Goal: Complete application form

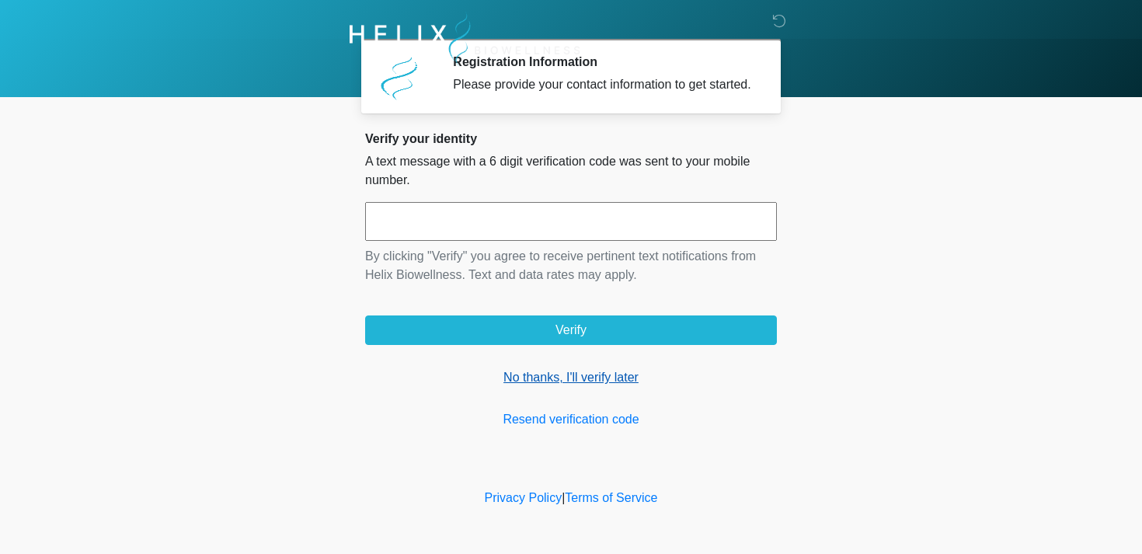
click at [533, 387] on link "No thanks, I'll verify later" at bounding box center [571, 377] width 412 height 19
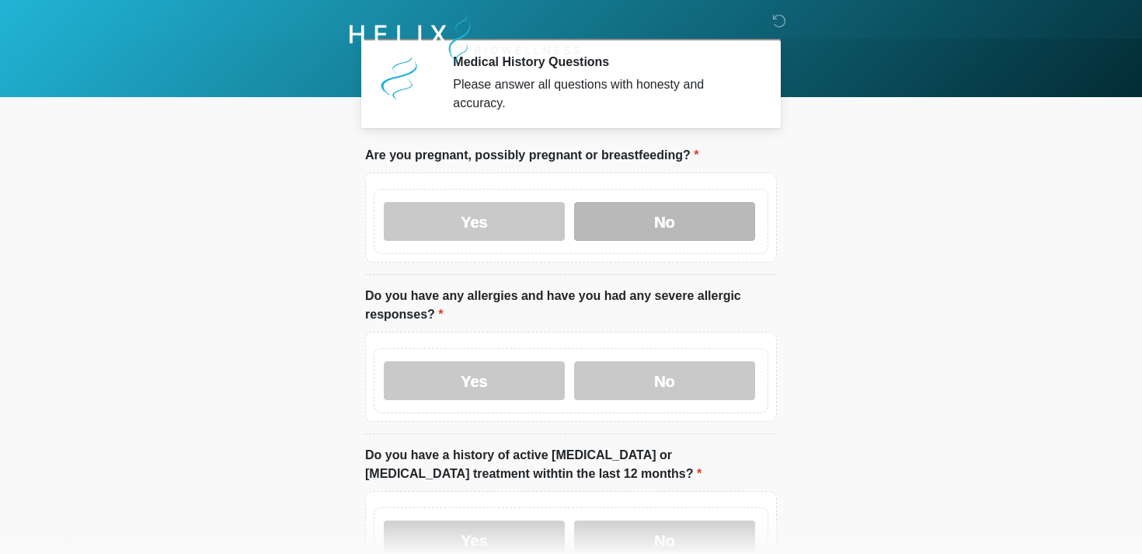
click at [646, 211] on label "No" at bounding box center [664, 221] width 181 height 39
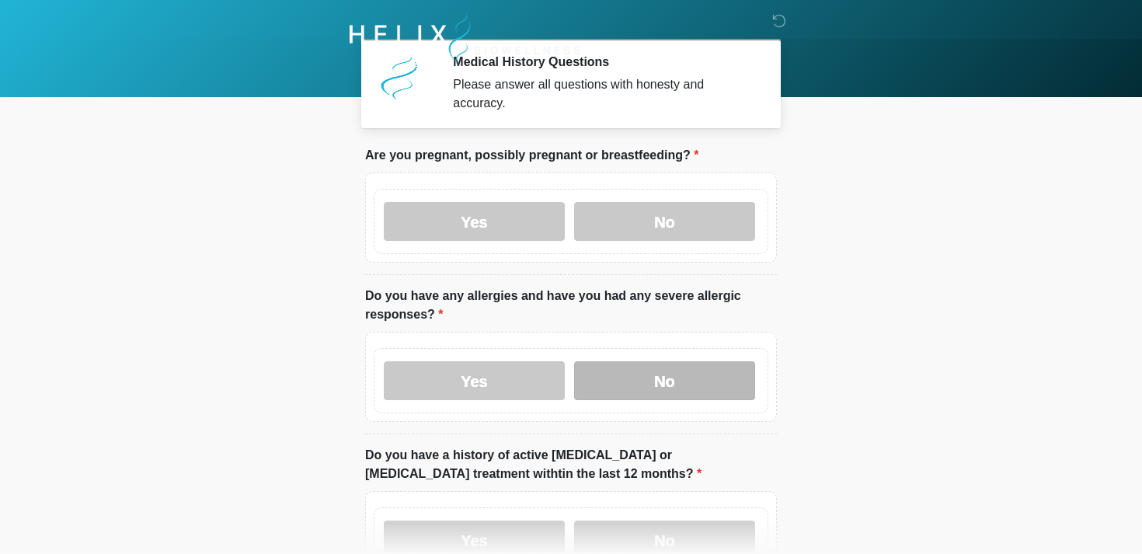
click at [631, 387] on label "No" at bounding box center [664, 380] width 181 height 39
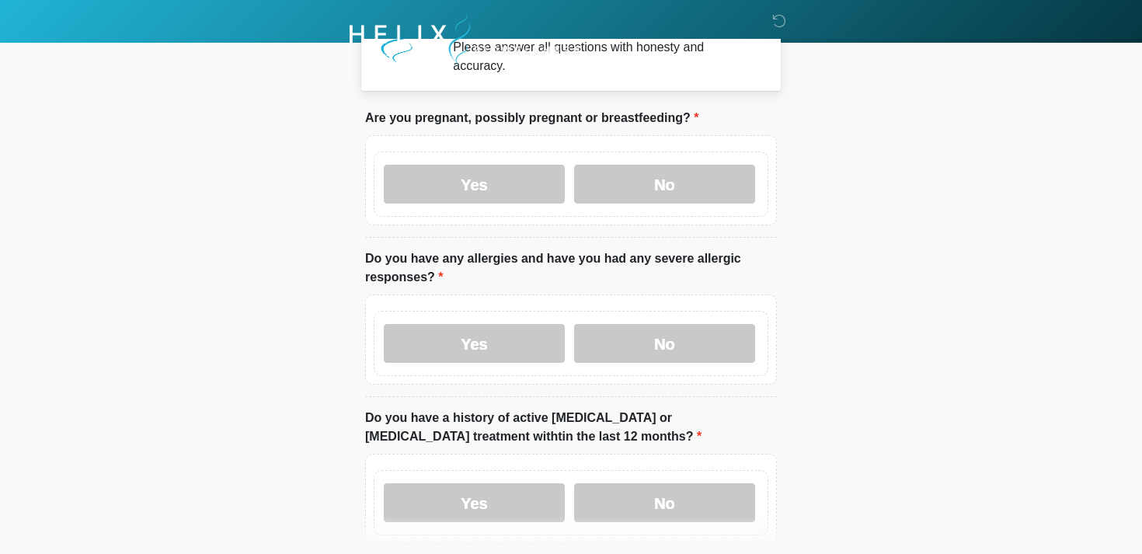
scroll to position [54, 0]
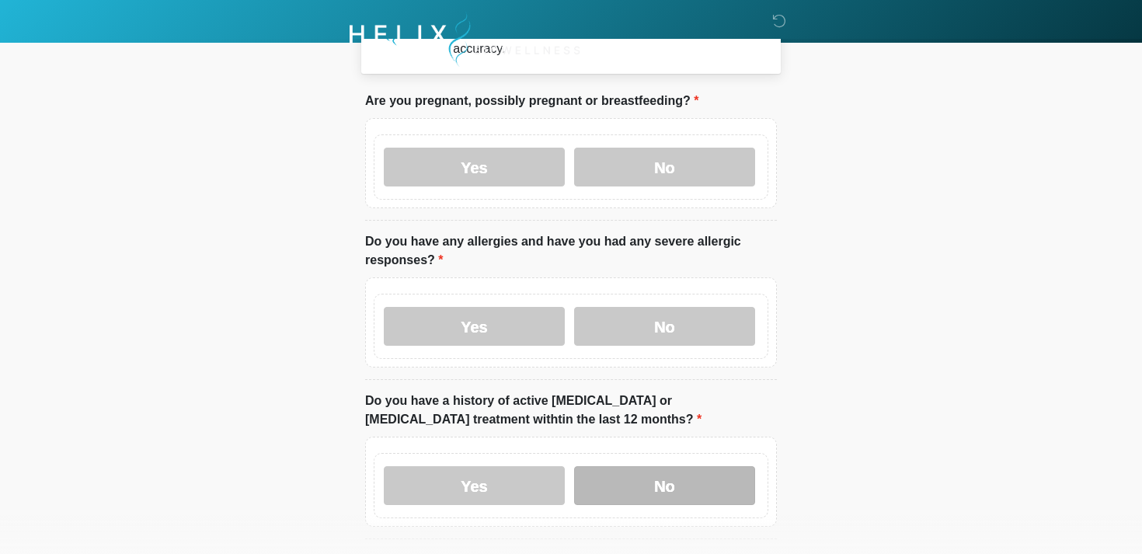
click at [615, 482] on label "No" at bounding box center [664, 485] width 181 height 39
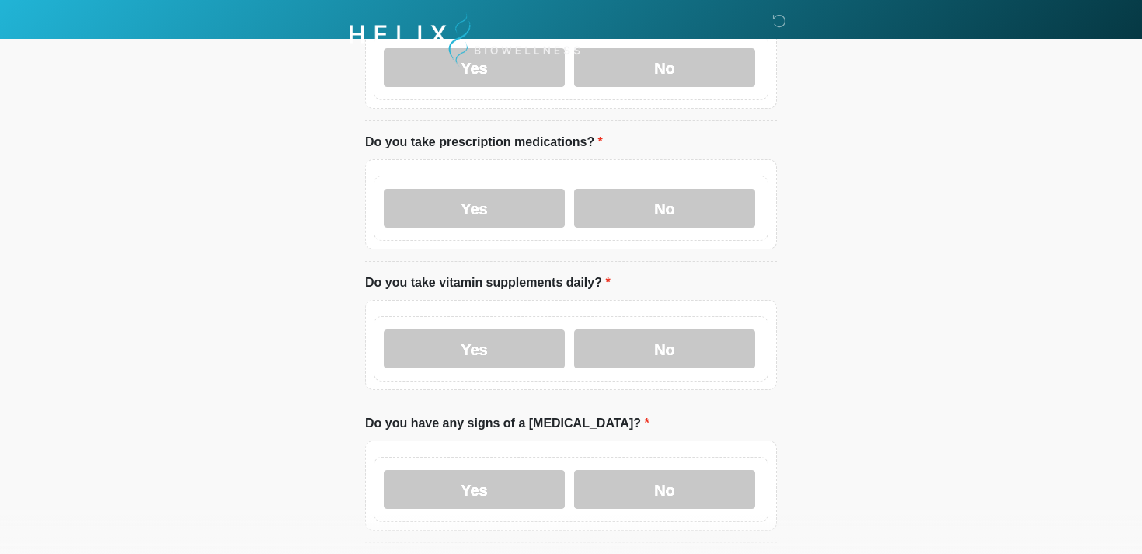
scroll to position [474, 0]
click at [638, 197] on label "No" at bounding box center [664, 206] width 181 height 39
click at [632, 352] on label "No" at bounding box center [664, 347] width 181 height 39
click at [623, 492] on label "No" at bounding box center [664, 488] width 181 height 39
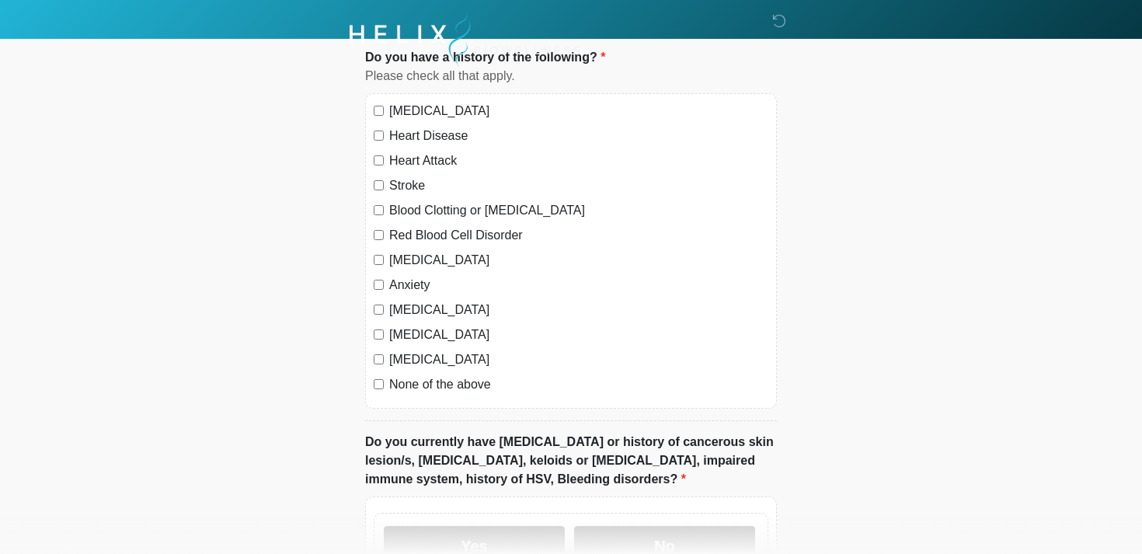
scroll to position [1016, 0]
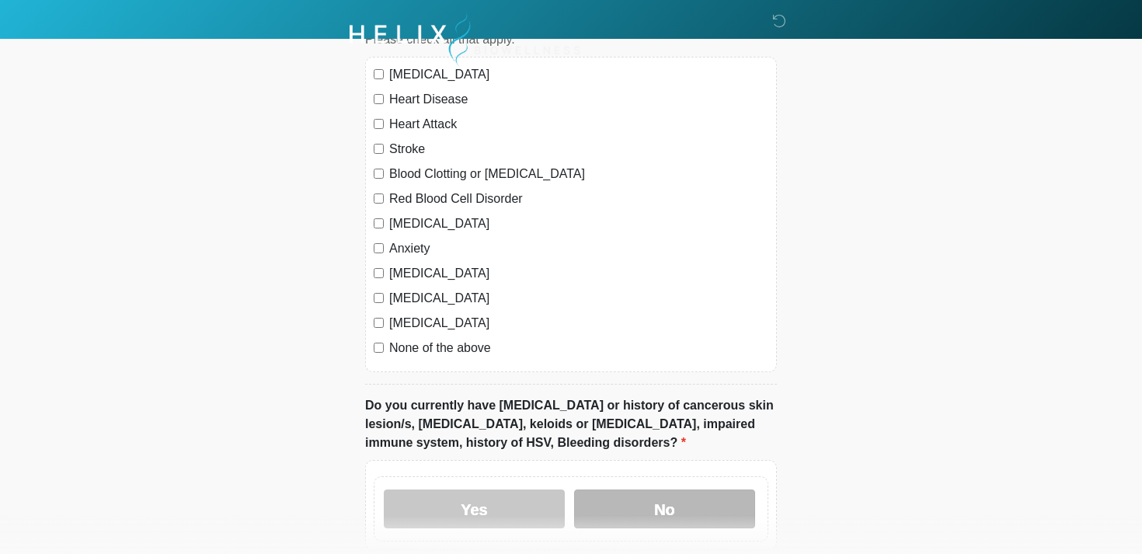
click at [617, 496] on label "No" at bounding box center [664, 509] width 181 height 39
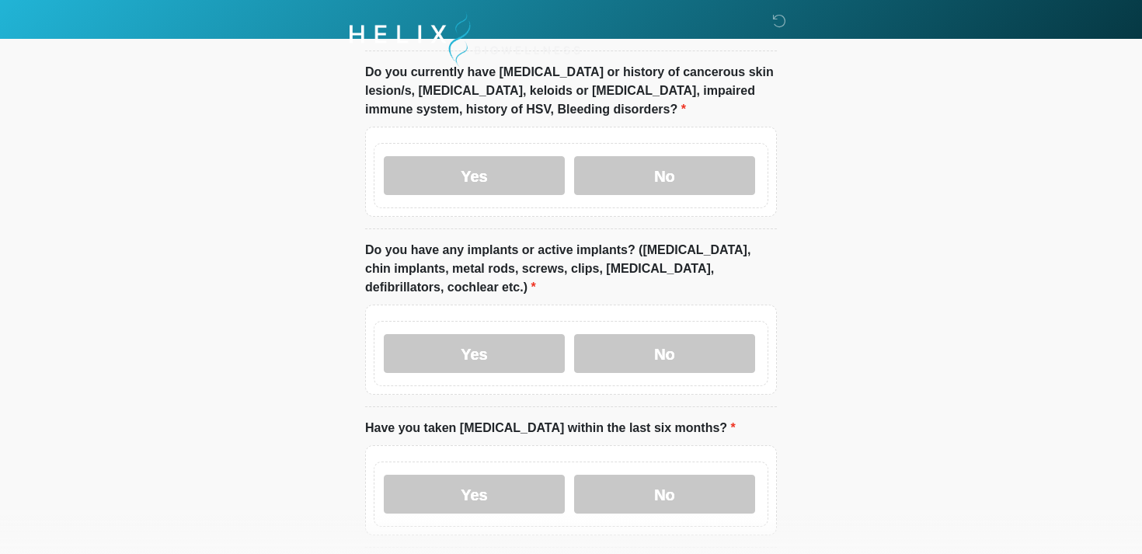
scroll to position [1358, 0]
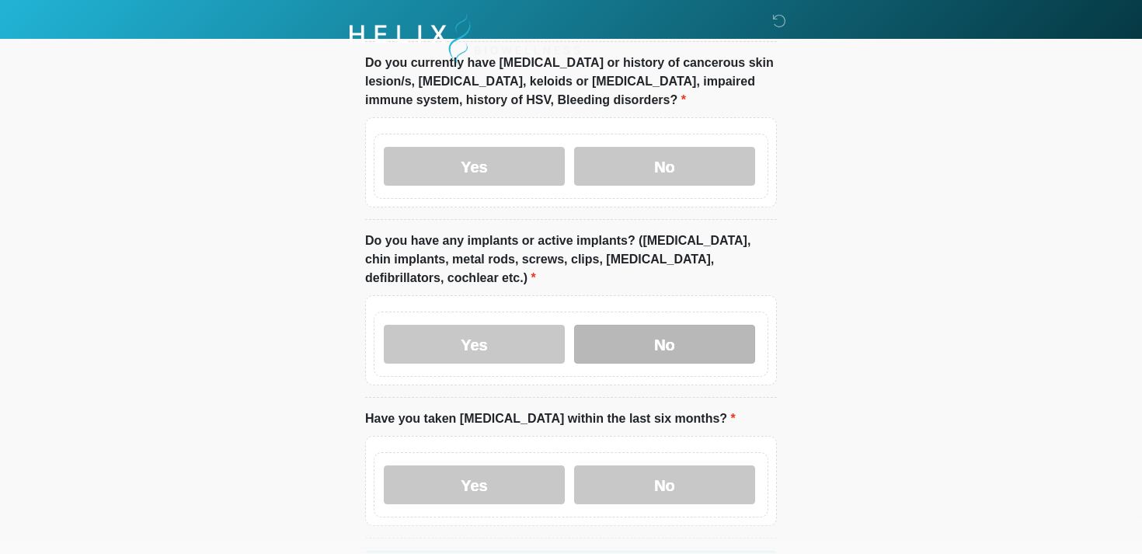
click at [630, 342] on label "No" at bounding box center [664, 344] width 181 height 39
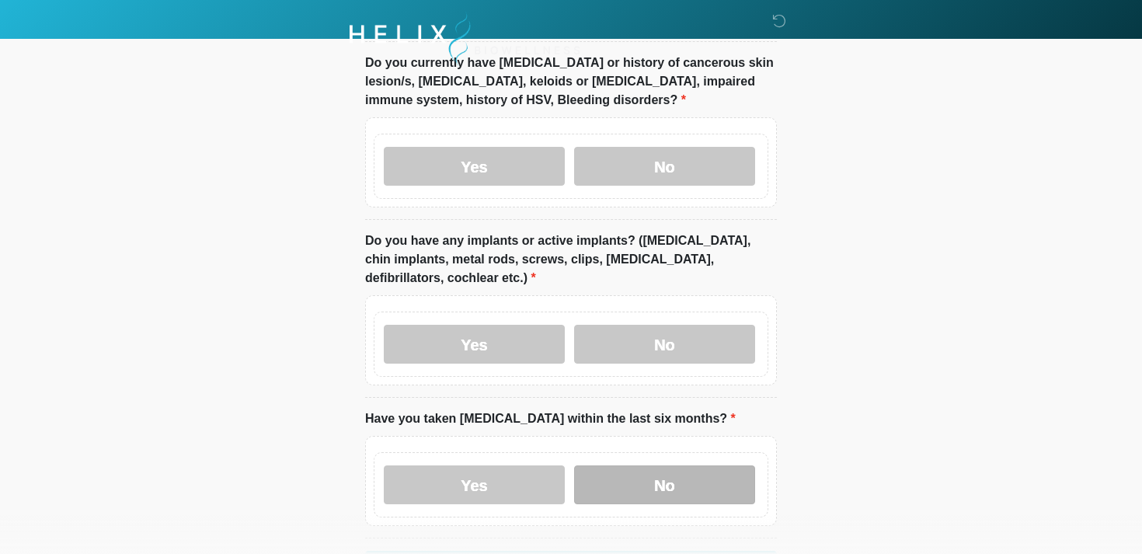
click at [628, 478] on label "No" at bounding box center [664, 485] width 181 height 39
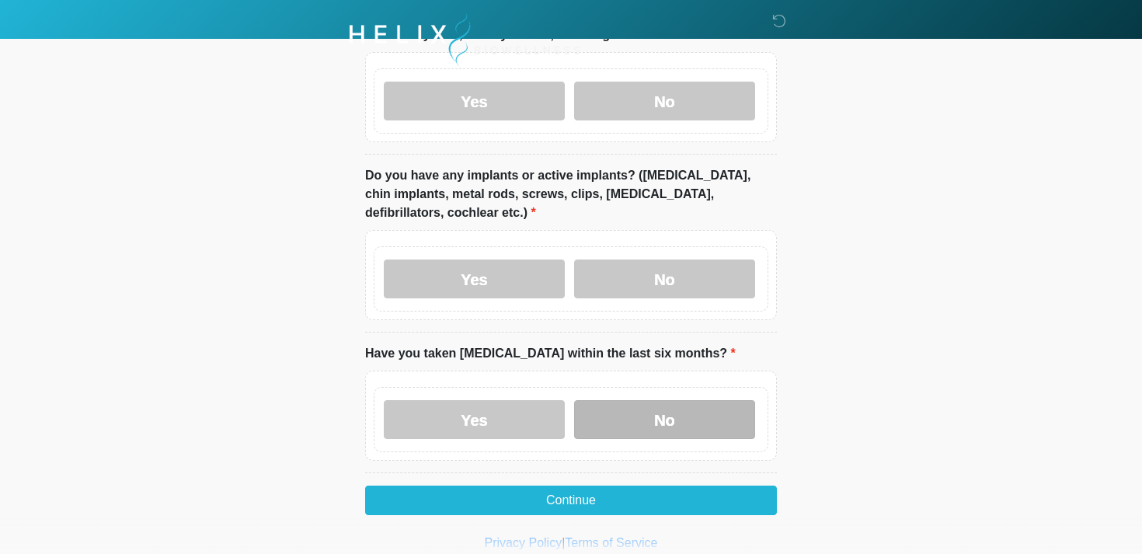
scroll to position [1465, 0]
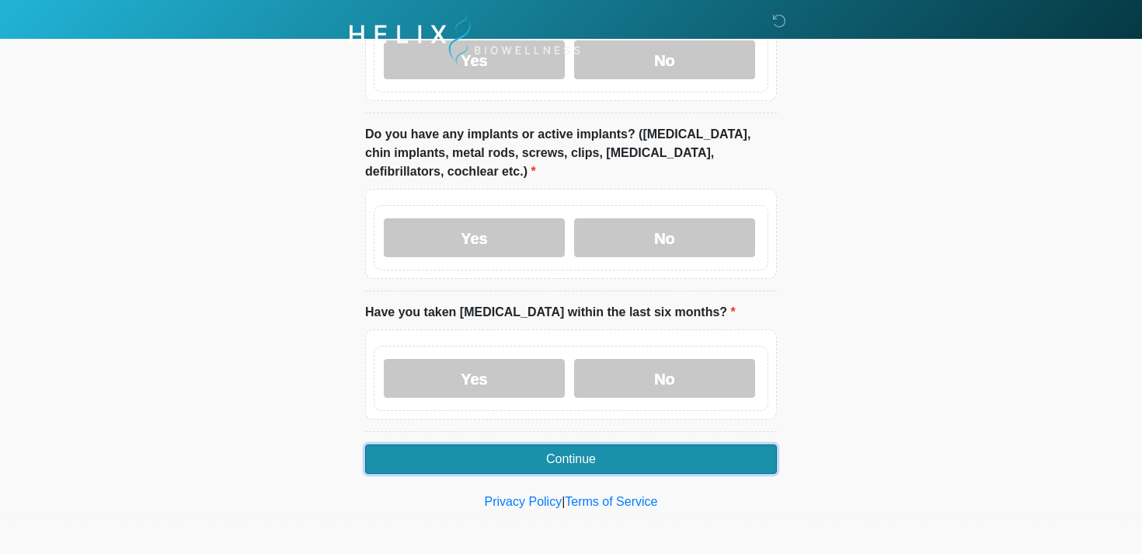
click at [560, 455] on button "Continue" at bounding box center [571, 460] width 412 height 30
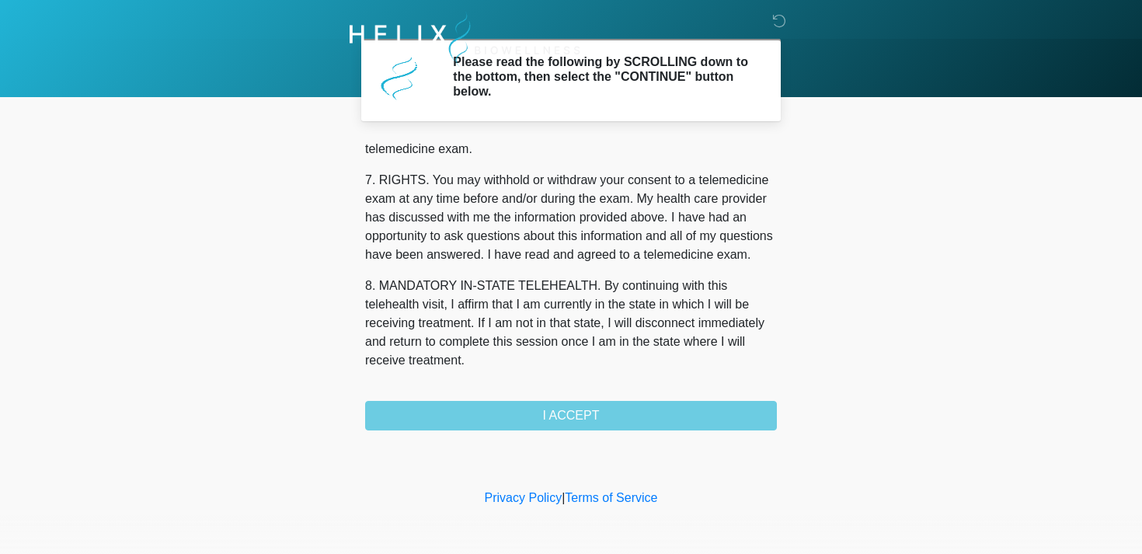
scroll to position [658, 0]
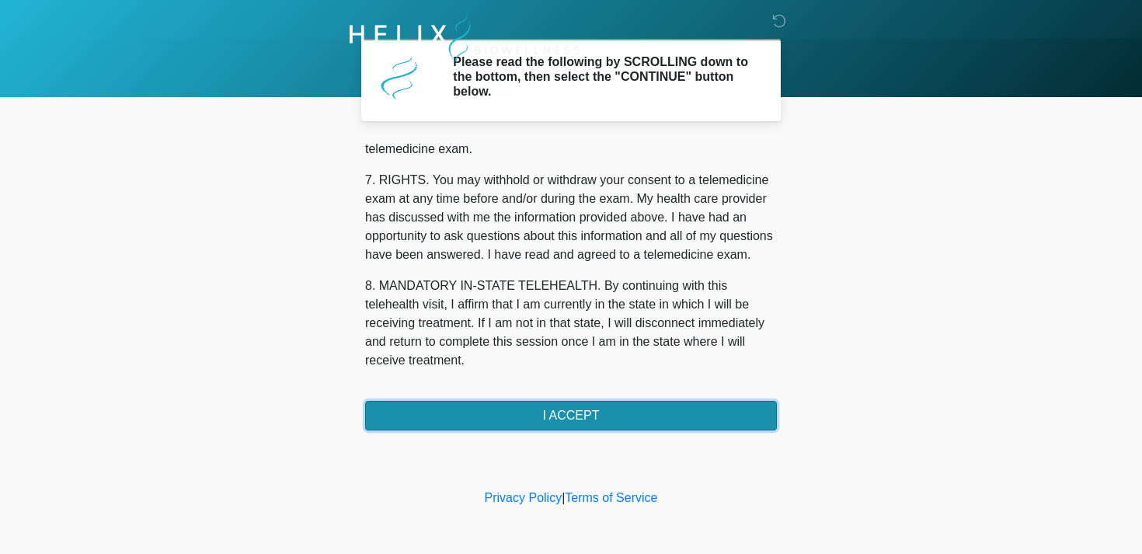
click at [412, 417] on button "I ACCEPT" at bounding box center [571, 416] width 412 height 30
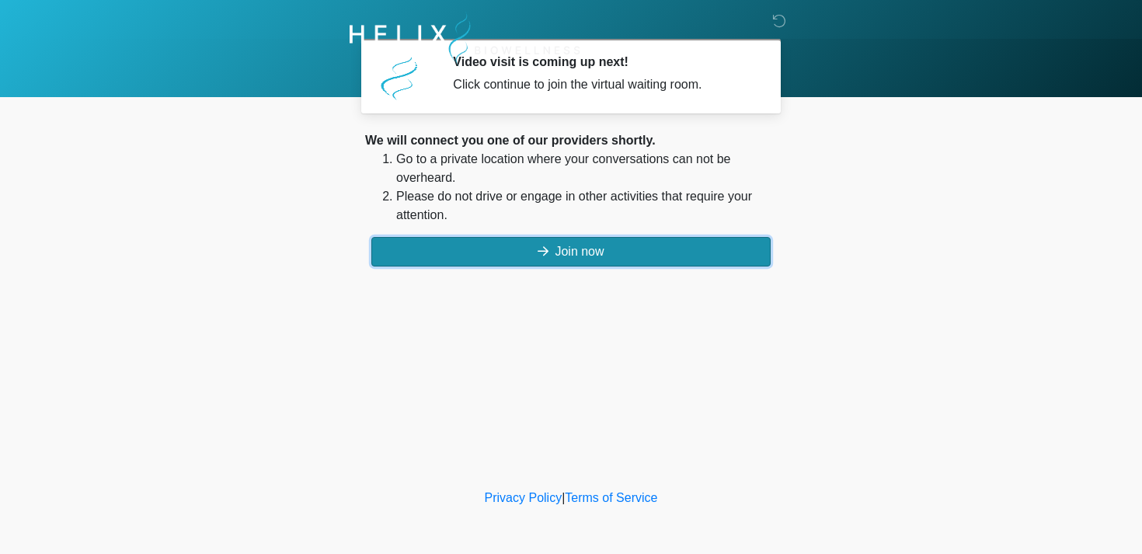
click at [441, 255] on button "Join now" at bounding box center [570, 252] width 399 height 30
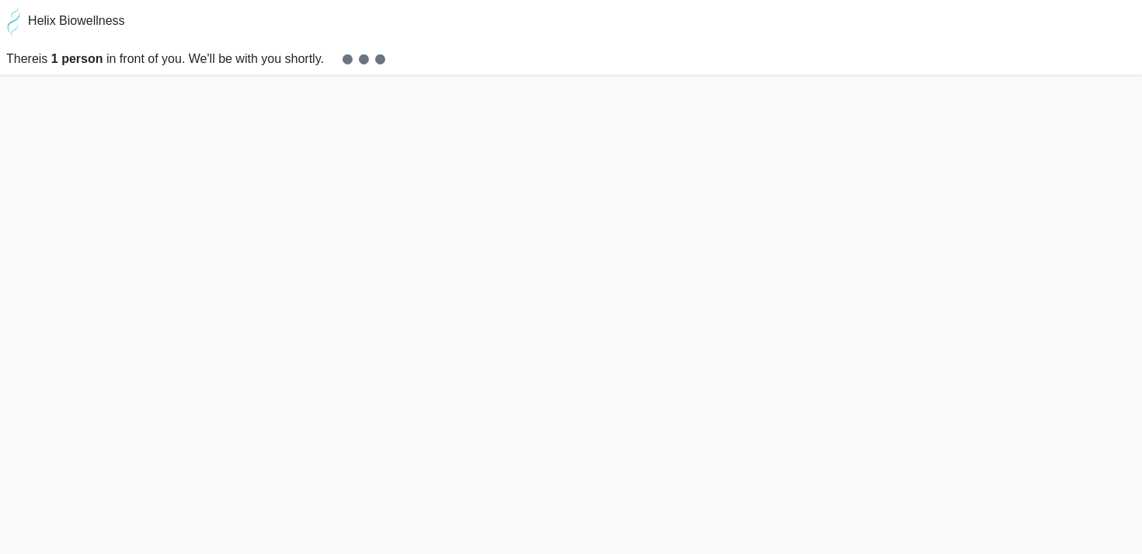
scroll to position [5, 0]
